Goal: Task Accomplishment & Management: Use online tool/utility

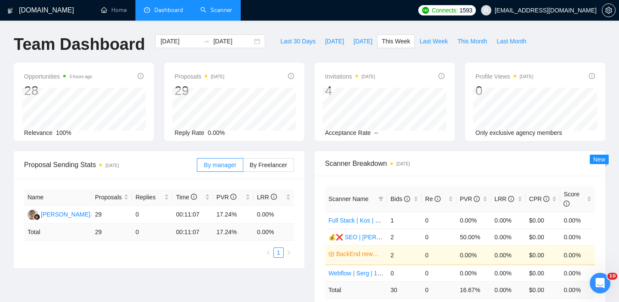
click at [205, 11] on link "Scanner" at bounding box center [216, 9] width 32 height 7
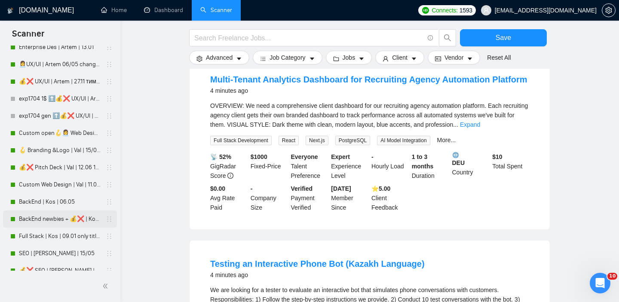
scroll to position [36, 0]
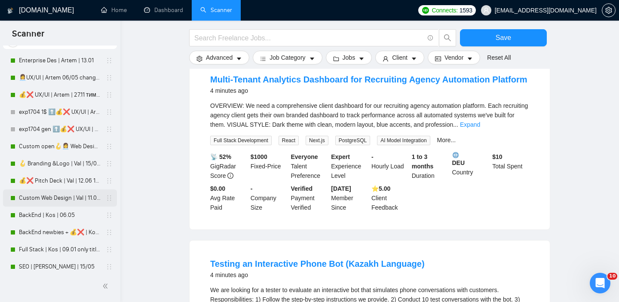
click at [53, 198] on link "Custom Web Design | Val | 11.09 filters changed" at bounding box center [60, 197] width 82 height 17
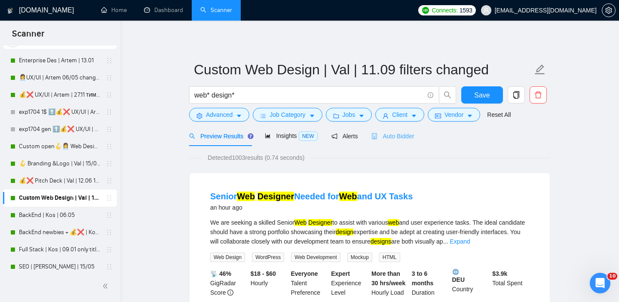
click at [397, 128] on div "Auto Bidder" at bounding box center [392, 136] width 43 height 20
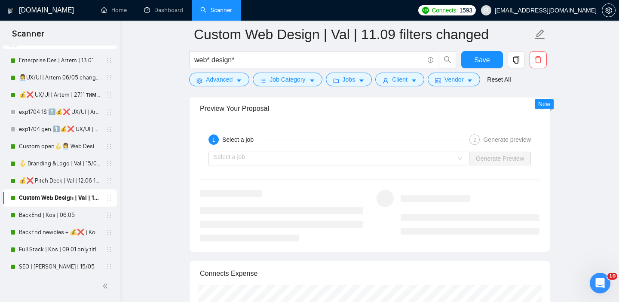
scroll to position [1637, 0]
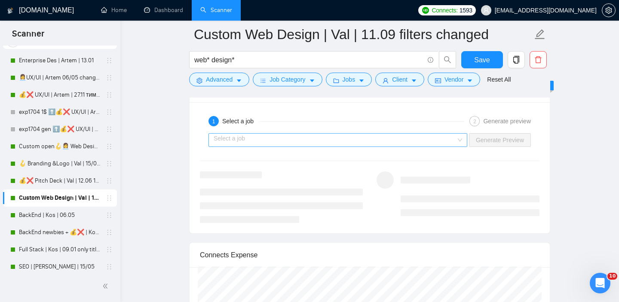
click at [400, 146] on div "Select a job" at bounding box center [337, 140] width 259 height 14
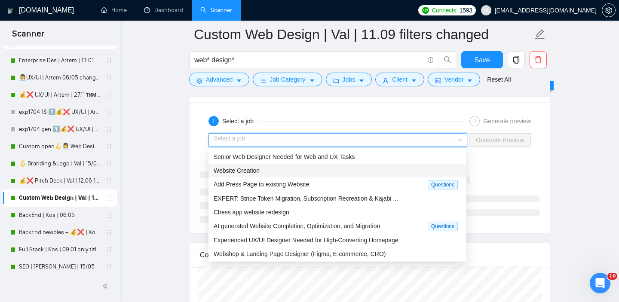
click at [278, 168] on div "Website Creation" at bounding box center [337, 170] width 247 height 9
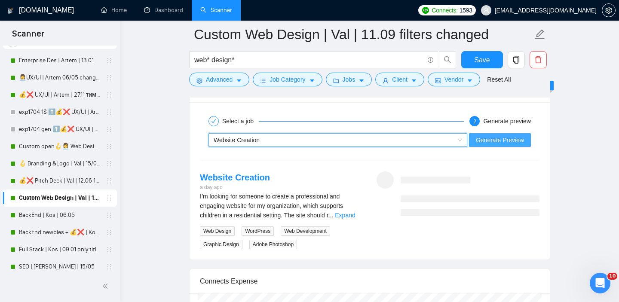
click at [502, 143] on span "Generate Preview" at bounding box center [500, 139] width 48 height 9
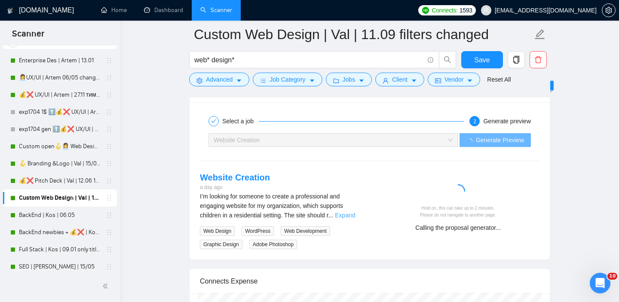
click at [348, 215] on link "Expand" at bounding box center [345, 215] width 20 height 7
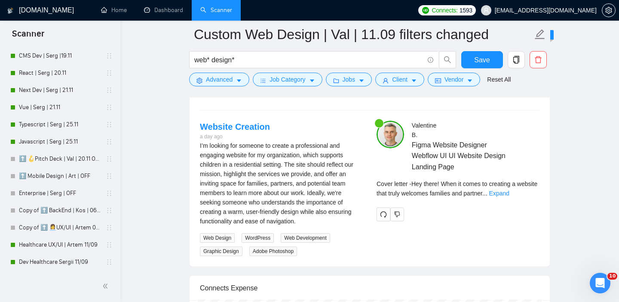
scroll to position [1686, 0]
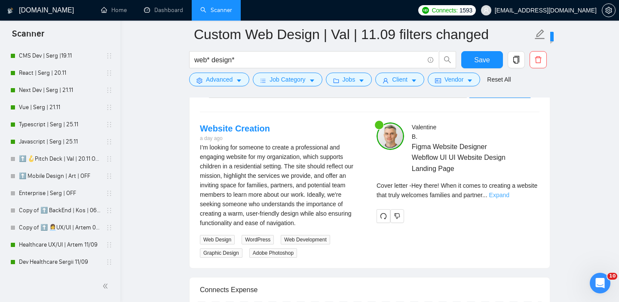
click at [509, 195] on link "Expand" at bounding box center [499, 195] width 20 height 7
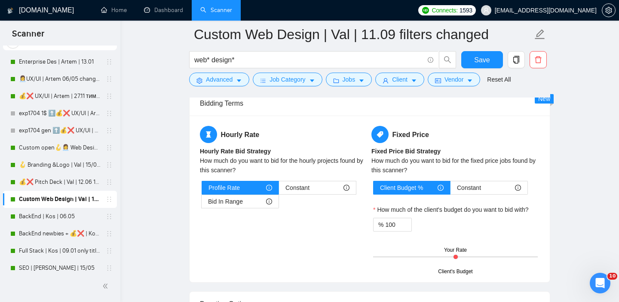
scroll to position [0, 0]
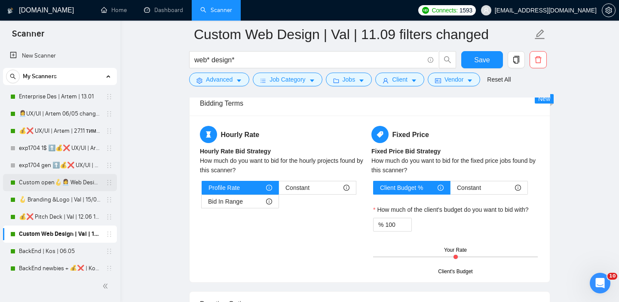
click at [39, 189] on link "Custom open🪝👩‍💼 Web Design | Artem 11/09 other start" at bounding box center [60, 182] width 82 height 17
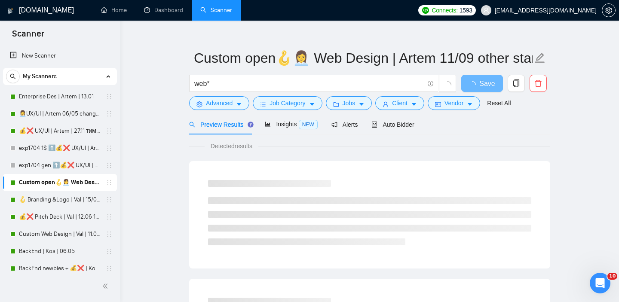
scroll to position [15, 0]
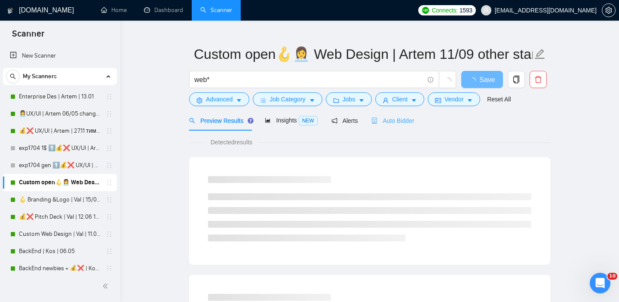
drag, startPoint x: 392, startPoint y: 126, endPoint x: 410, endPoint y: 130, distance: 18.5
click at [392, 126] on div "Auto Bidder" at bounding box center [392, 120] width 43 height 20
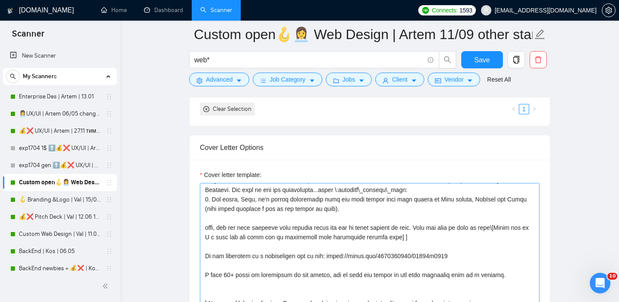
scroll to position [104, 0]
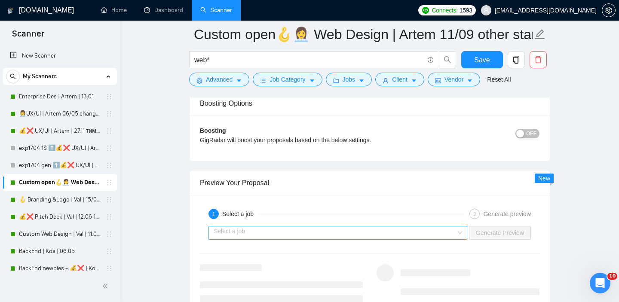
click at [329, 232] on input "search" at bounding box center [335, 232] width 242 height 13
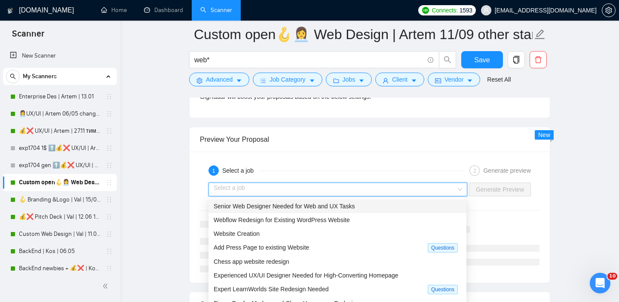
scroll to position [1633, 0]
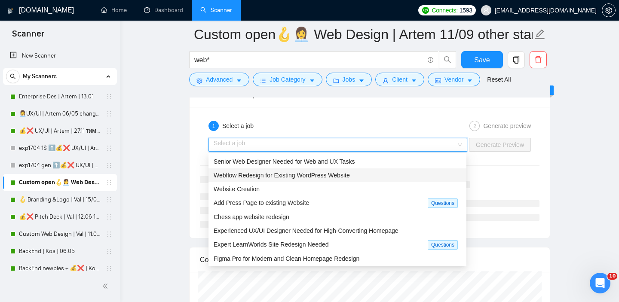
click at [303, 174] on span "Webflow Redesign for Existing WordPress Website" at bounding box center [282, 175] width 136 height 7
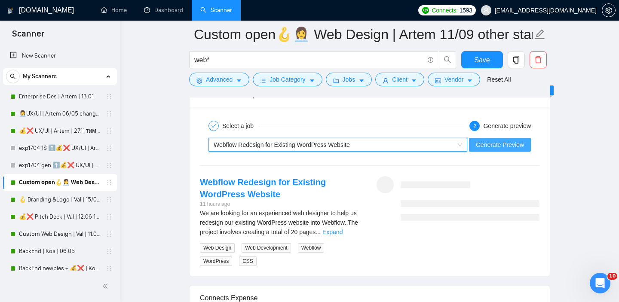
click at [502, 147] on span "Generate Preview" at bounding box center [500, 144] width 48 height 9
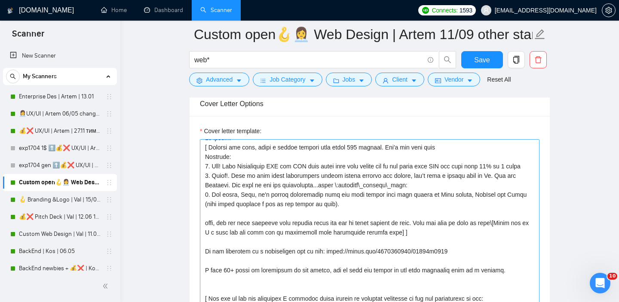
scroll to position [0, 0]
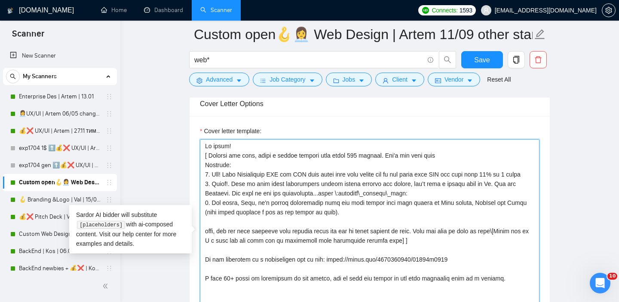
drag, startPoint x: 439, startPoint y: 250, endPoint x: 405, endPoint y: 136, distance: 118.5
click at [405, 136] on div "Cover letter template:" at bounding box center [369, 229] width 339 height 206
click at [446, 249] on textarea "Cover letter template:" at bounding box center [369, 235] width 339 height 193
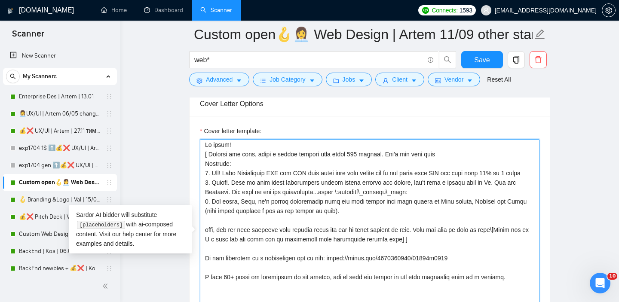
click at [354, 153] on textarea "Cover letter template:" at bounding box center [369, 235] width 339 height 193
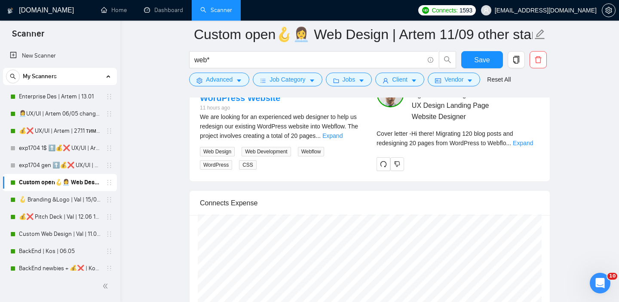
scroll to position [1696, 0]
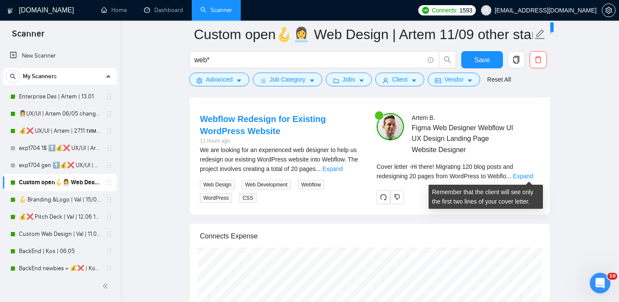
click at [522, 179] on div "Cover letter - Hi there! Migrating 120 blog posts and redesigning 20 pages from…" at bounding box center [457, 171] width 163 height 19
click at [524, 177] on link "Expand" at bounding box center [523, 176] width 20 height 7
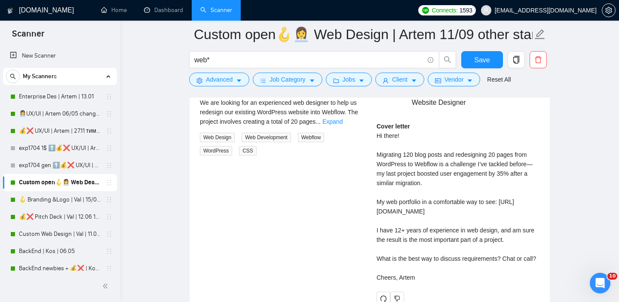
scroll to position [1744, 0]
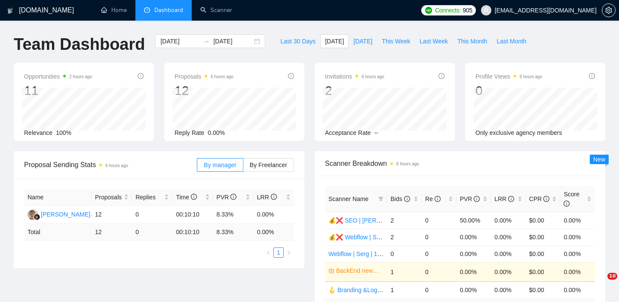
scroll to position [80, 0]
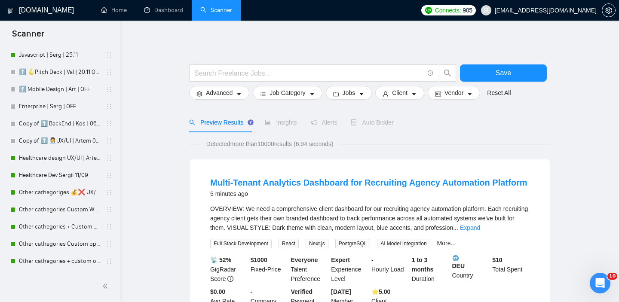
scroll to position [453, 0]
